Goal: Information Seeking & Learning: Learn about a topic

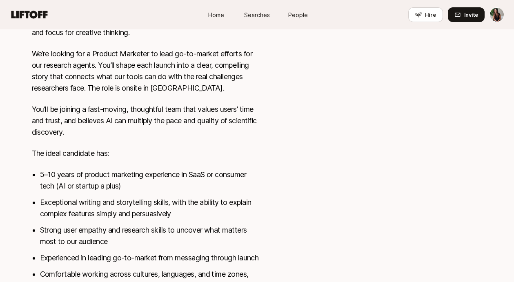
scroll to position [301, 0]
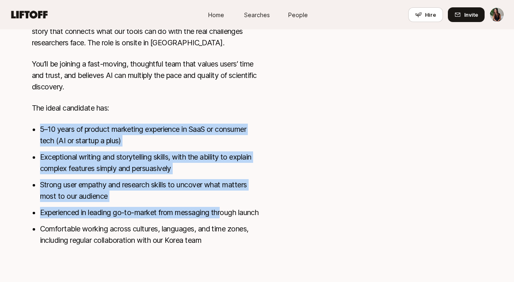
drag, startPoint x: 138, startPoint y: 107, endPoint x: 226, endPoint y: 204, distance: 130.4
click at [226, 204] on div "Liner is building AI research tools that accelerate and advance scientific disc…" at bounding box center [146, 79] width 229 height 353
click at [226, 207] on li "Experienced in leading go-to-market from messaging through launch" at bounding box center [150, 212] width 220 height 11
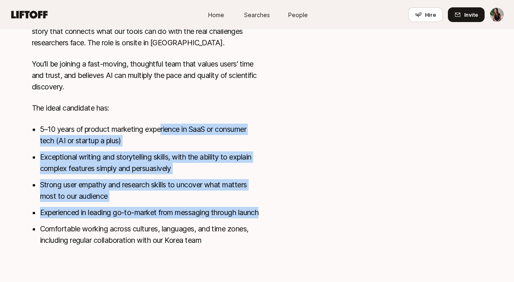
drag, startPoint x: 204, startPoint y: 183, endPoint x: 158, endPoint y: 106, distance: 90.2
click at [158, 106] on div "Liner is building AI research tools that accelerate and advance scientific disc…" at bounding box center [146, 79] width 229 height 353
drag, startPoint x: 158, startPoint y: 106, endPoint x: 219, endPoint y: 214, distance: 124.0
click at [219, 214] on div "Liner is building AI research tools that accelerate and advance scientific disc…" at bounding box center [146, 79] width 229 height 353
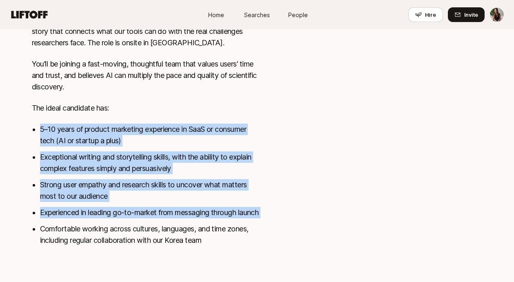
click at [219, 214] on li "Experienced in leading go-to-market from messaging through launch" at bounding box center [150, 212] width 220 height 11
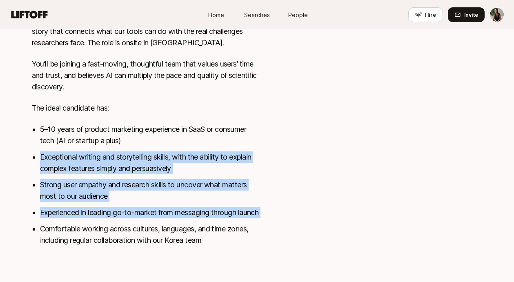
drag, startPoint x: 219, startPoint y: 214, endPoint x: 135, endPoint y: 92, distance: 147.7
click at [135, 92] on div "Liner is building AI research tools that accelerate and advance scientific disc…" at bounding box center [146, 79] width 229 height 353
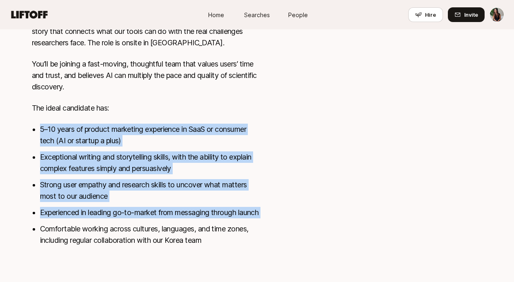
click at [135, 102] on p "The ideal candidate has:" at bounding box center [146, 107] width 229 height 11
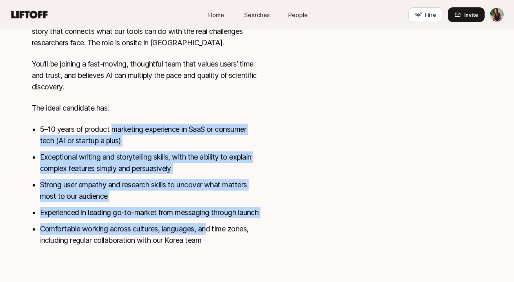
drag, startPoint x: 115, startPoint y: 118, endPoint x: 209, endPoint y: 230, distance: 146.3
click at [209, 230] on ul "5–10 years of product marketing experience in SaaS or consumer tech (AI or star…" at bounding box center [150, 185] width 220 height 122
click at [209, 230] on li "Comfortable working across cultures, languages, and time zones, including regul…" at bounding box center [150, 234] width 220 height 23
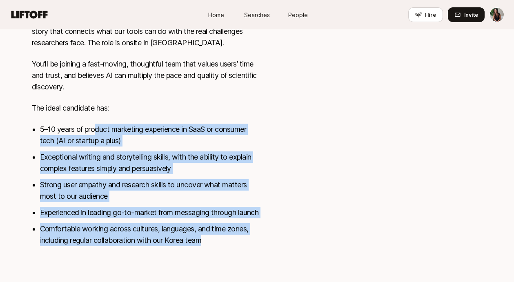
drag, startPoint x: 94, startPoint y: 122, endPoint x: 220, endPoint y: 250, distance: 179.6
click at [220, 250] on div "Liner is building AI research tools that accelerate and advance scientific disc…" at bounding box center [146, 79] width 229 height 353
drag, startPoint x: 220, startPoint y: 250, endPoint x: 102, endPoint y: 115, distance: 179.1
click at [102, 115] on div "Liner is building AI research tools that accelerate and advance scientific disc…" at bounding box center [146, 79] width 229 height 353
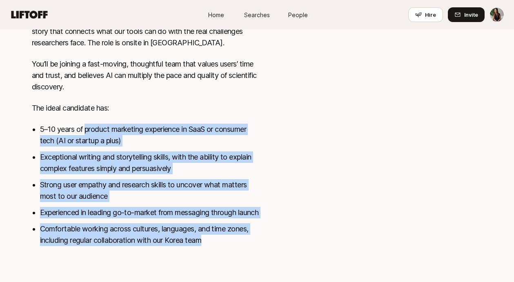
click at [102, 124] on li "5–10 years of product marketing experience in SaaS or consumer tech (AI or star…" at bounding box center [150, 135] width 220 height 23
drag, startPoint x: 102, startPoint y: 115, endPoint x: 213, endPoint y: 242, distance: 168.4
click at [213, 242] on ul "5–10 years of product marketing experience in SaaS or consumer tech (AI or star…" at bounding box center [150, 185] width 220 height 122
click at [213, 242] on li "Comfortable working across cultures, languages, and time zones, including regul…" at bounding box center [150, 234] width 220 height 23
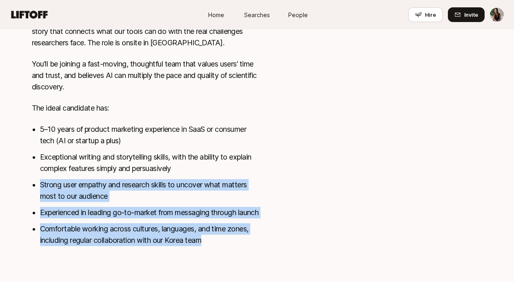
drag, startPoint x: 213, startPoint y: 242, endPoint x: 163, endPoint y: 160, distance: 96.5
click at [163, 160] on ul "5–10 years of product marketing experience in SaaS or consumer tech (AI or star…" at bounding box center [150, 185] width 220 height 122
click at [163, 160] on li "Exceptional writing and storytelling skills, with the ability to explain comple…" at bounding box center [150, 162] width 220 height 23
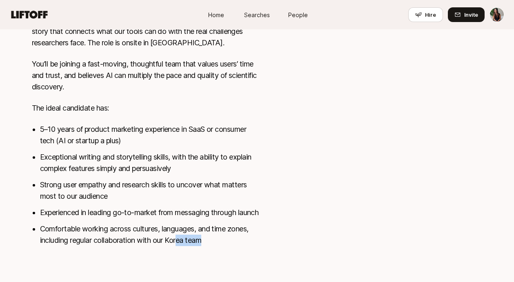
drag, startPoint x: 179, startPoint y: 235, endPoint x: 217, endPoint y: 273, distance: 54.0
click at [217, 273] on div "Liner is building AI research tools that accelerate and advance scientific disc…" at bounding box center [257, 89] width 490 height 372
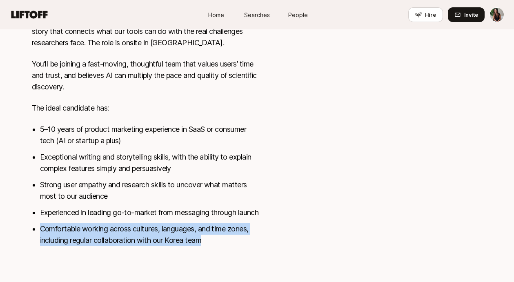
drag, startPoint x: 217, startPoint y: 273, endPoint x: 156, endPoint y: 209, distance: 88.9
click at [156, 209] on div "Liner is building AI research tools that accelerate and advance scientific disc…" at bounding box center [257, 89] width 490 height 372
click at [156, 209] on li "Experienced in leading go-to-market from messaging through launch" at bounding box center [150, 212] width 220 height 11
drag, startPoint x: 156, startPoint y: 209, endPoint x: 205, endPoint y: 258, distance: 69.9
click at [205, 258] on div "Liner is building AI research tools that accelerate and advance scientific disc…" at bounding box center [257, 89] width 490 height 372
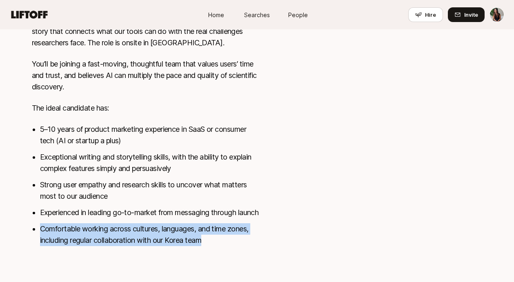
click at [205, 258] on div "Liner is building AI research tools that accelerate and advance scientific disc…" at bounding box center [257, 89] width 490 height 372
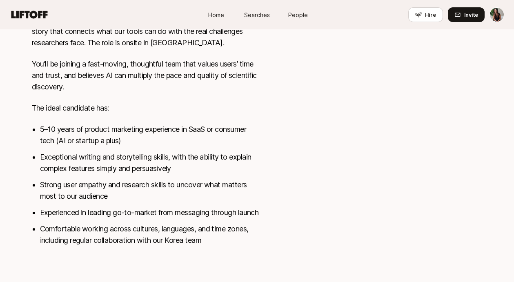
drag, startPoint x: 206, startPoint y: 216, endPoint x: 230, endPoint y: 251, distance: 42.2
click at [230, 251] on div "Liner is building AI research tools that accelerate and advance scientific disc…" at bounding box center [146, 79] width 229 height 353
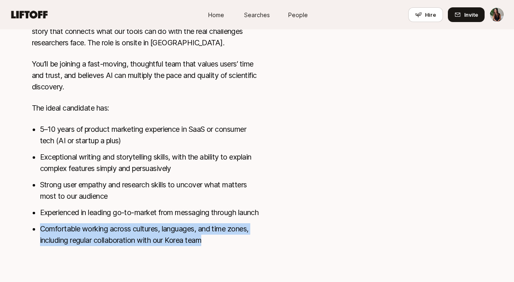
click at [230, 251] on div "Liner is building AI research tools that accelerate and advance scientific disc…" at bounding box center [146, 79] width 229 height 353
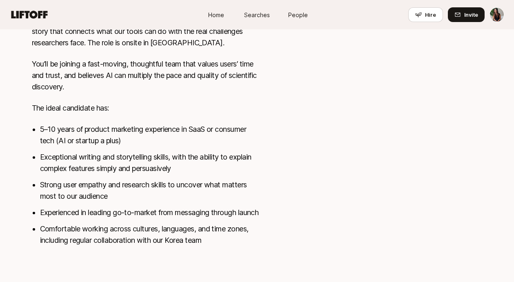
drag, startPoint x: 230, startPoint y: 251, endPoint x: 208, endPoint y: 226, distance: 33.3
click at [208, 226] on div "Liner is building AI research tools that accelerate and advance scientific disc…" at bounding box center [146, 79] width 229 height 353
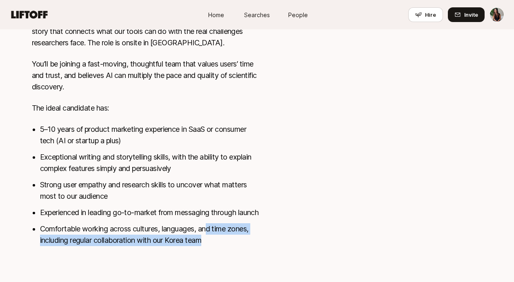
click at [199, 215] on li "Experienced in leading go-to-market from messaging through launch" at bounding box center [150, 212] width 220 height 11
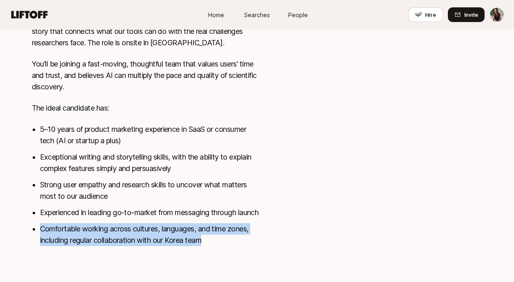
drag, startPoint x: 199, startPoint y: 215, endPoint x: 239, endPoint y: 258, distance: 58.7
click at [238, 258] on div "Liner is building AI research tools that accelerate and advance scientific disc…" at bounding box center [257, 89] width 490 height 372
click at [239, 258] on div "Liner is building AI research tools that accelerate and advance scientific disc…" at bounding box center [257, 89] width 490 height 372
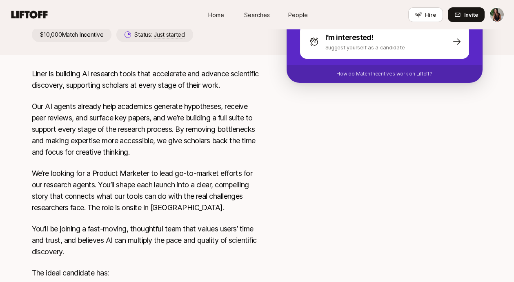
scroll to position [126, 0]
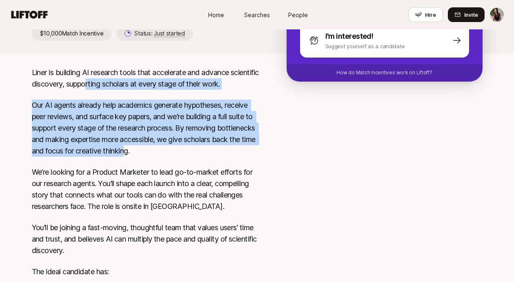
drag, startPoint x: 117, startPoint y: 81, endPoint x: 174, endPoint y: 152, distance: 91.2
click at [174, 152] on div "Liner is building AI research tools that accelerate and advance scientific disc…" at bounding box center [146, 243] width 229 height 353
click at [174, 152] on p "Our AI agents already help academics generate hypotheses, receive peer reviews,…" at bounding box center [146, 128] width 229 height 57
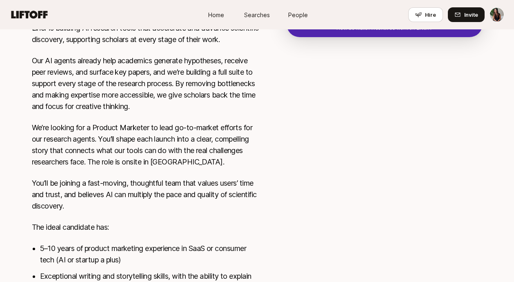
scroll to position [180, 0]
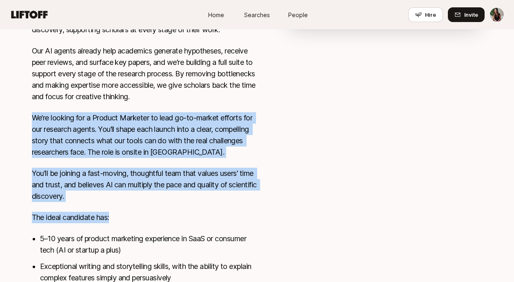
drag, startPoint x: 133, startPoint y: 109, endPoint x: 235, endPoint y: 223, distance: 152.1
click at [235, 223] on div "Liner is building AI research tools that accelerate and advance scientific disc…" at bounding box center [146, 189] width 229 height 353
click at [235, 223] on p "The ideal candidate has:" at bounding box center [146, 217] width 229 height 11
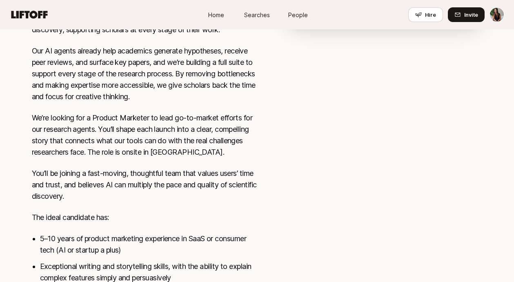
drag, startPoint x: 235, startPoint y: 223, endPoint x: 155, endPoint y: 119, distance: 130.7
click at [155, 119] on div "Liner is building AI research tools that accelerate and advance scientific disc…" at bounding box center [146, 189] width 229 height 353
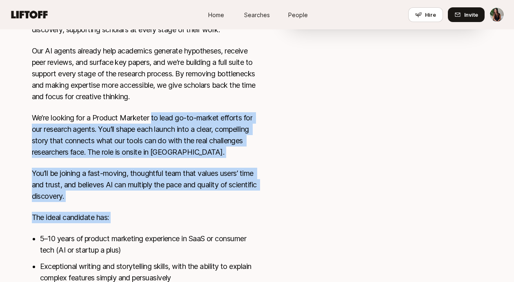
click at [155, 119] on p "We’re looking for a Product Marketer to lead go-to-market efforts for our resea…" at bounding box center [146, 135] width 229 height 46
drag, startPoint x: 155, startPoint y: 119, endPoint x: 253, endPoint y: 235, distance: 151.5
click at [249, 231] on div "Liner is building AI research tools that accelerate and advance scientific disc…" at bounding box center [146, 189] width 229 height 353
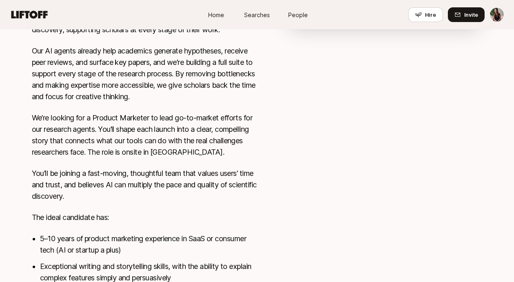
click at [253, 235] on li "5–10 years of product marketing experience in SaaS or consumer tech (AI or star…" at bounding box center [150, 244] width 220 height 23
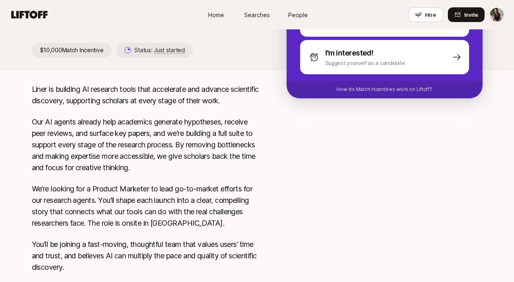
scroll to position [111, 0]
